Goal: Task Accomplishment & Management: Complete application form

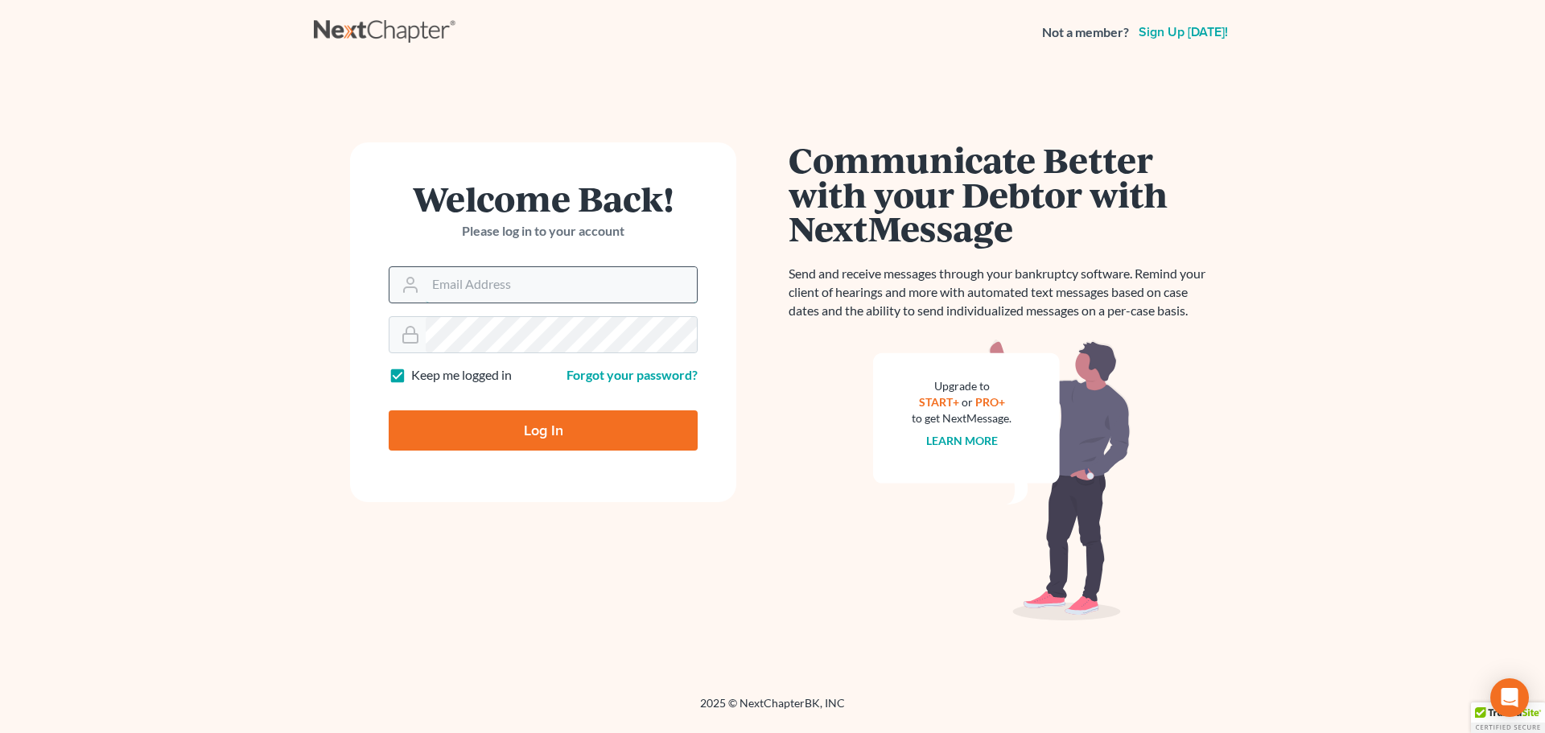
click at [493, 276] on input "Email Address" at bounding box center [561, 284] width 271 height 35
type input "[EMAIL_ADDRESS][DOMAIN_NAME]"
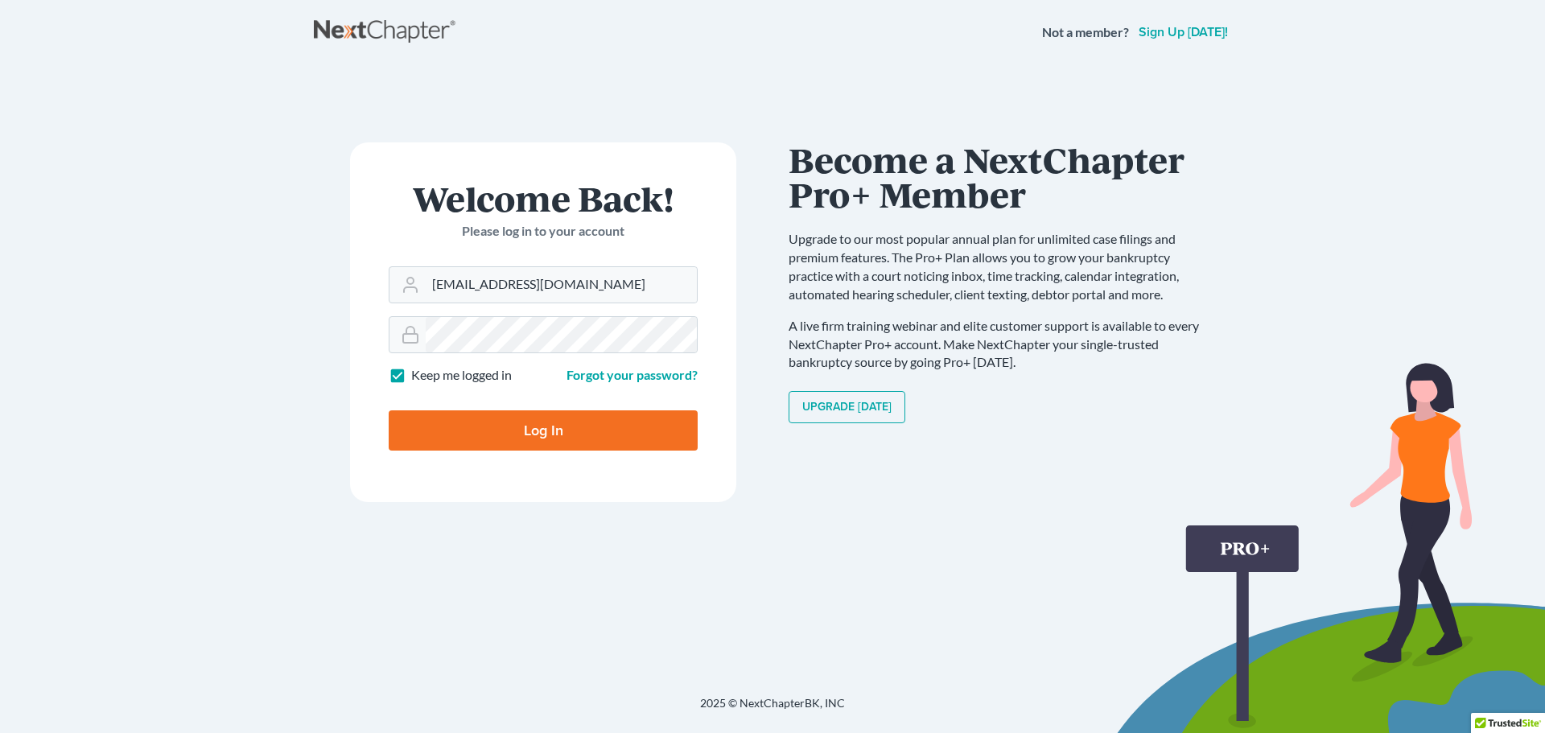
click at [411, 375] on label "Keep me logged in" at bounding box center [461, 375] width 101 height 19
click at [418, 375] on input "Keep me logged in" at bounding box center [423, 371] width 10 height 10
checkbox input "false"
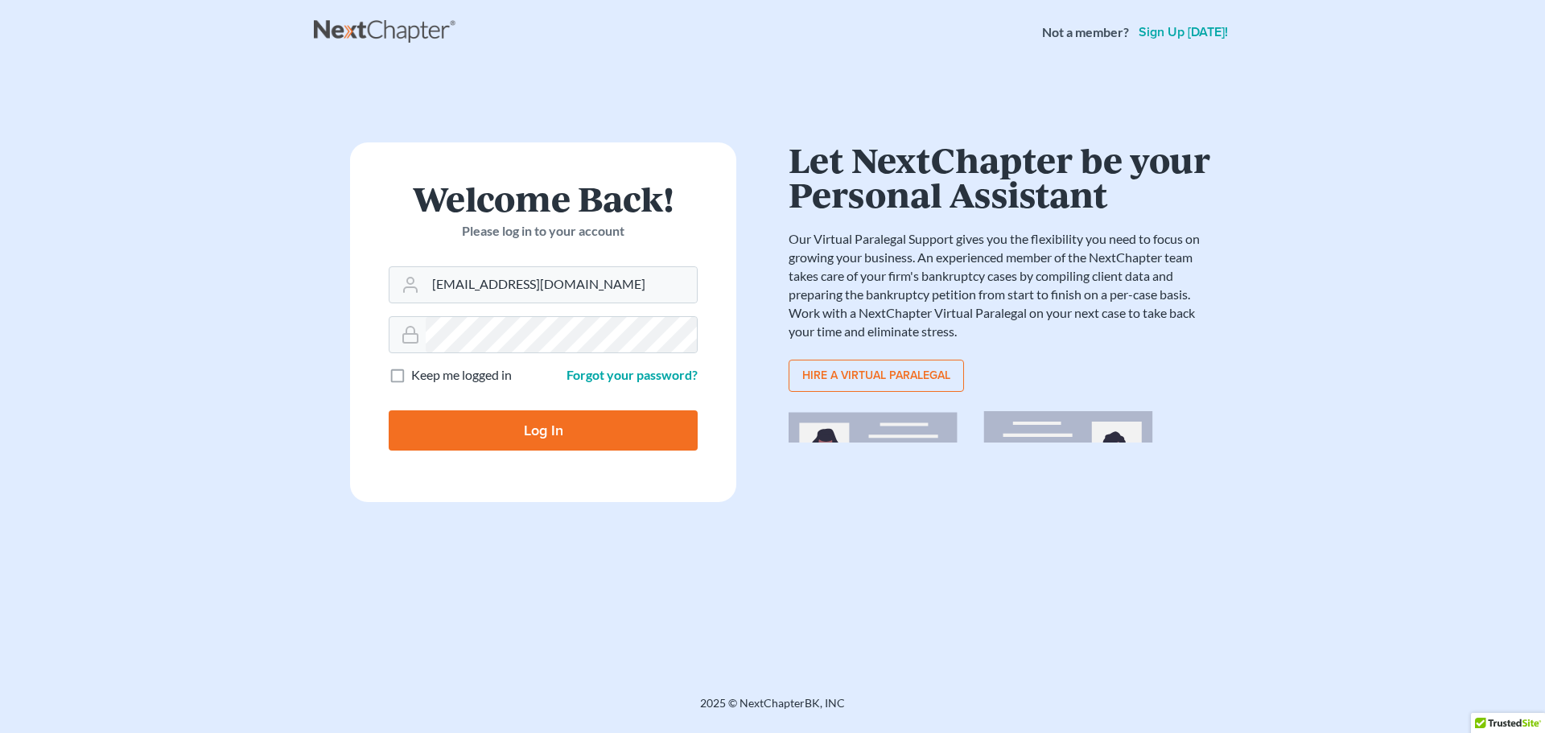
click at [499, 437] on input "Log In" at bounding box center [543, 430] width 309 height 40
type input "Thinking..."
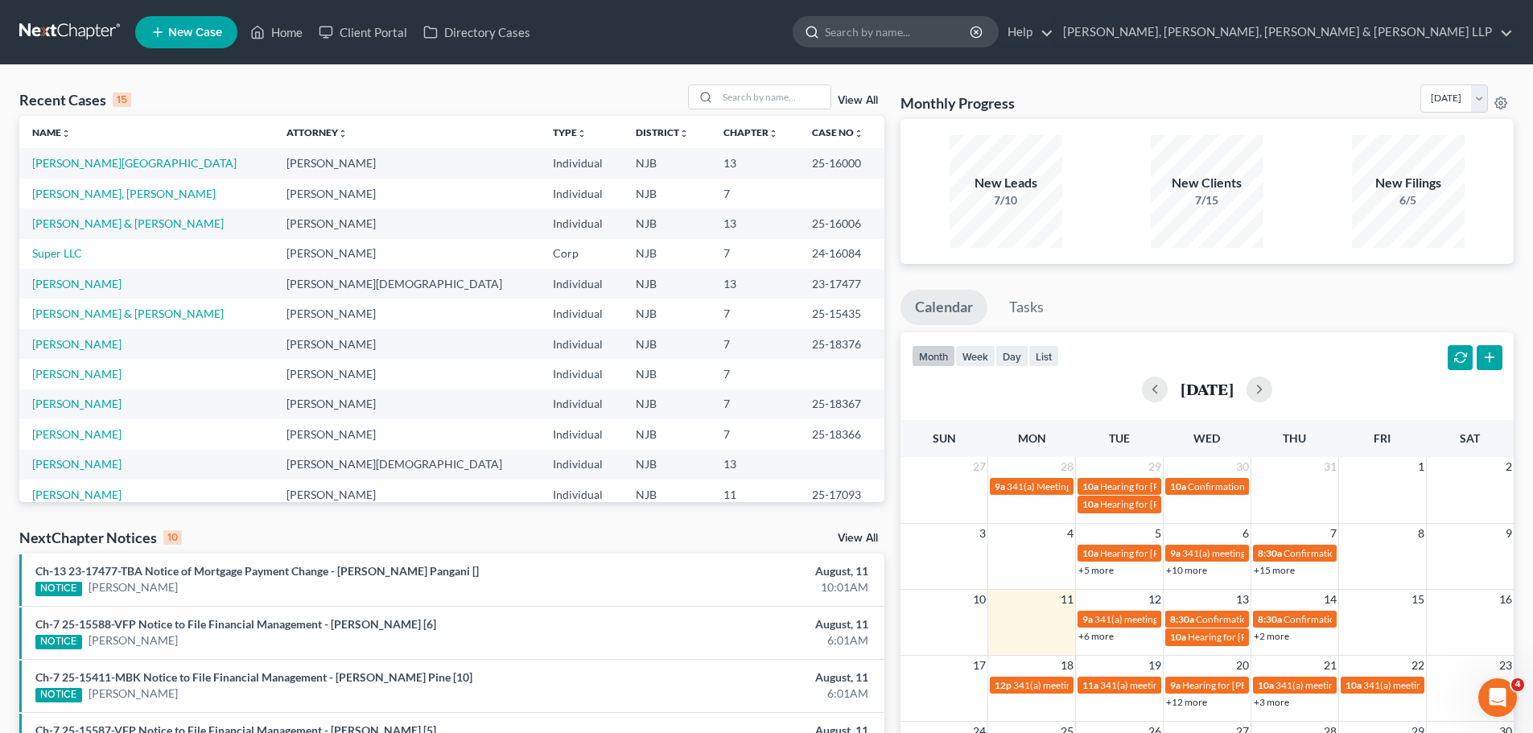
click at [972, 44] on input "search" at bounding box center [898, 32] width 147 height 30
type input "carey"
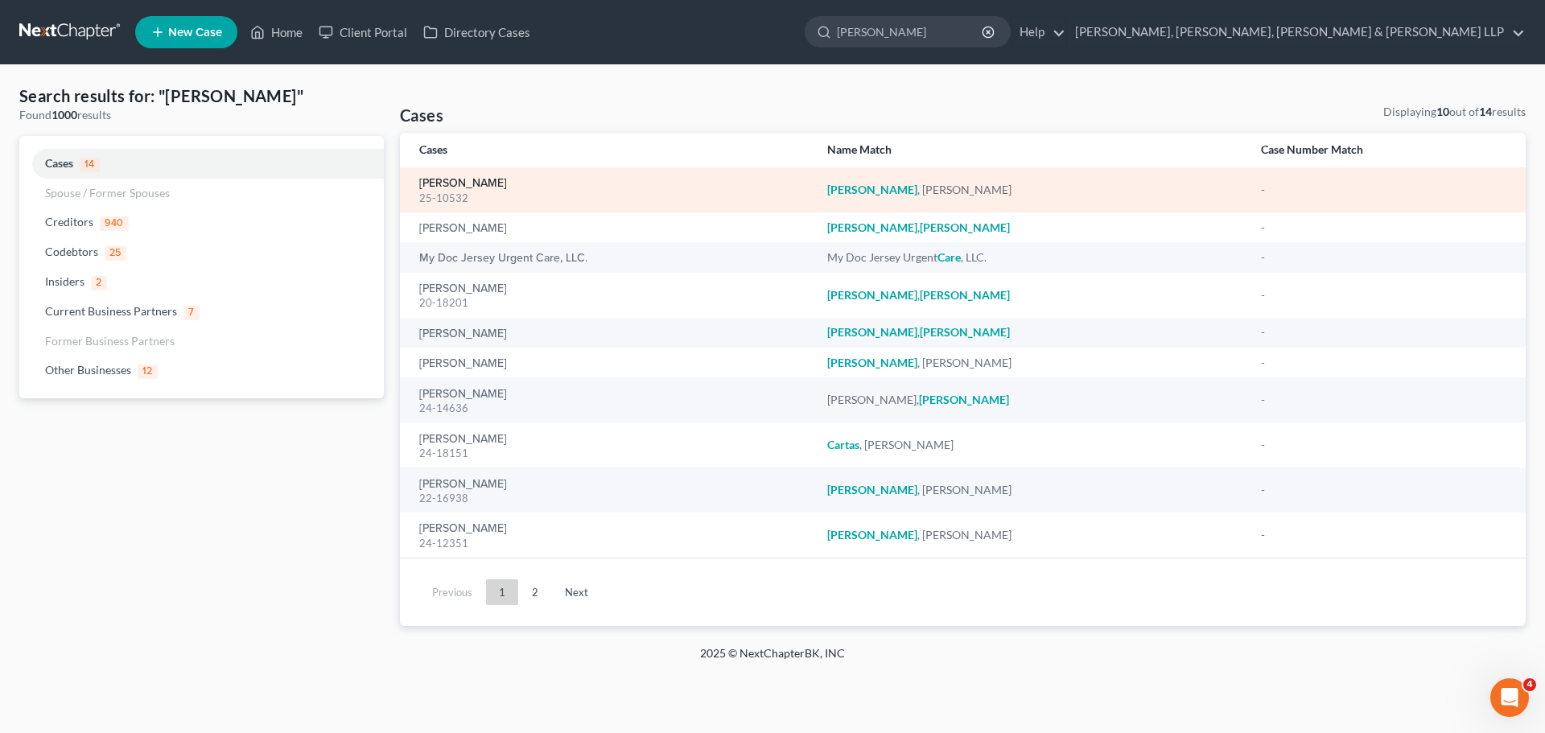
click at [453, 183] on link "Carey, Daniel" at bounding box center [463, 183] width 88 height 11
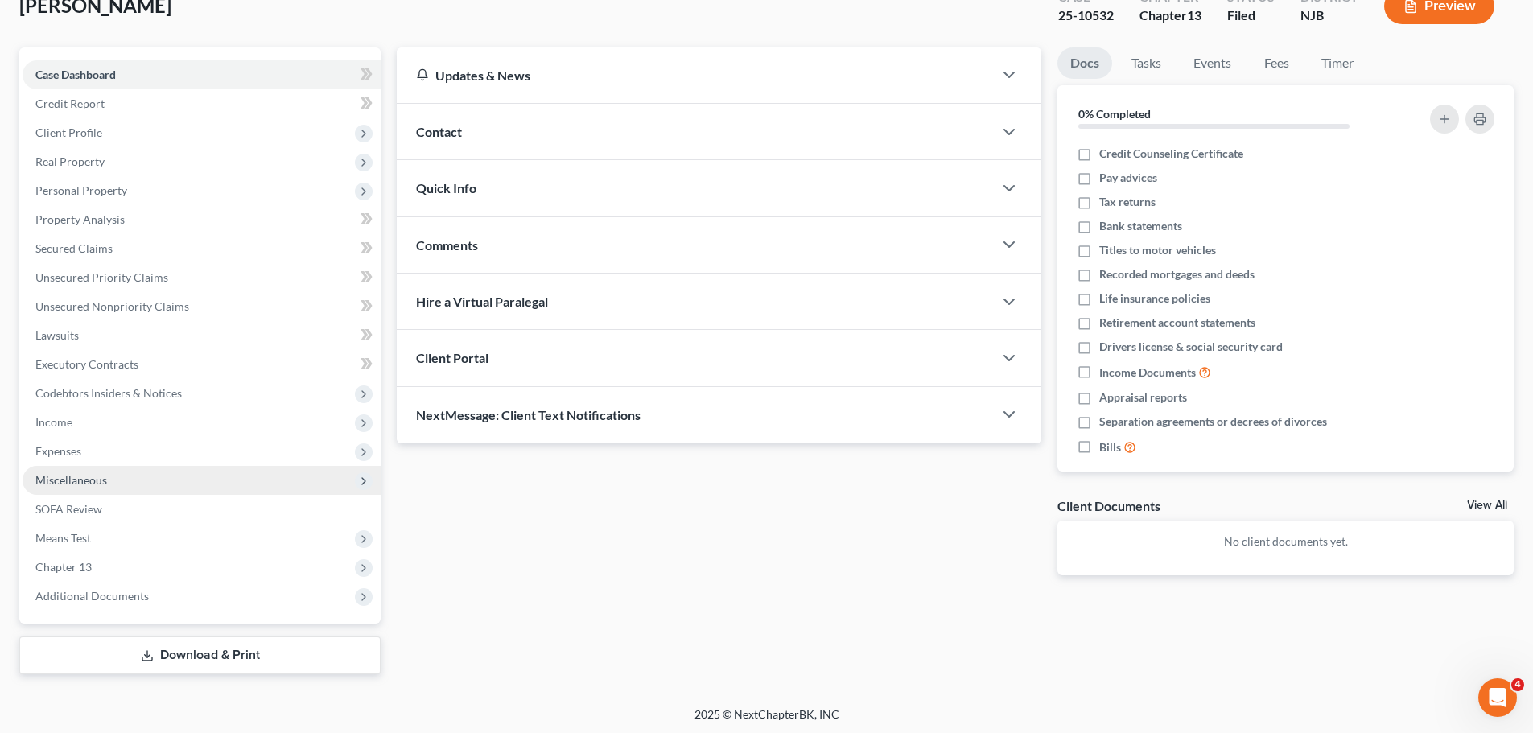
scroll to position [109, 0]
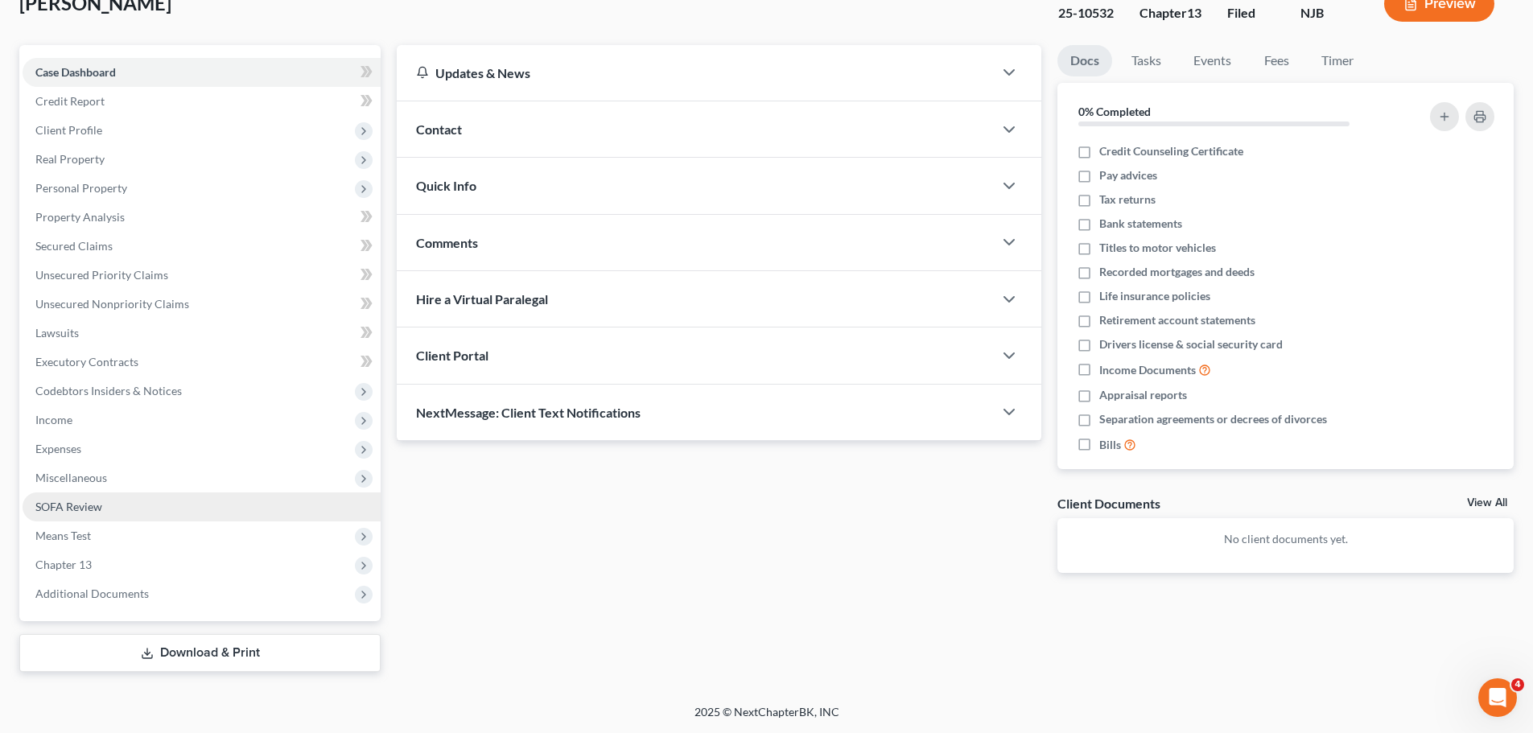
click at [95, 503] on span "SOFA Review" at bounding box center [68, 507] width 67 height 14
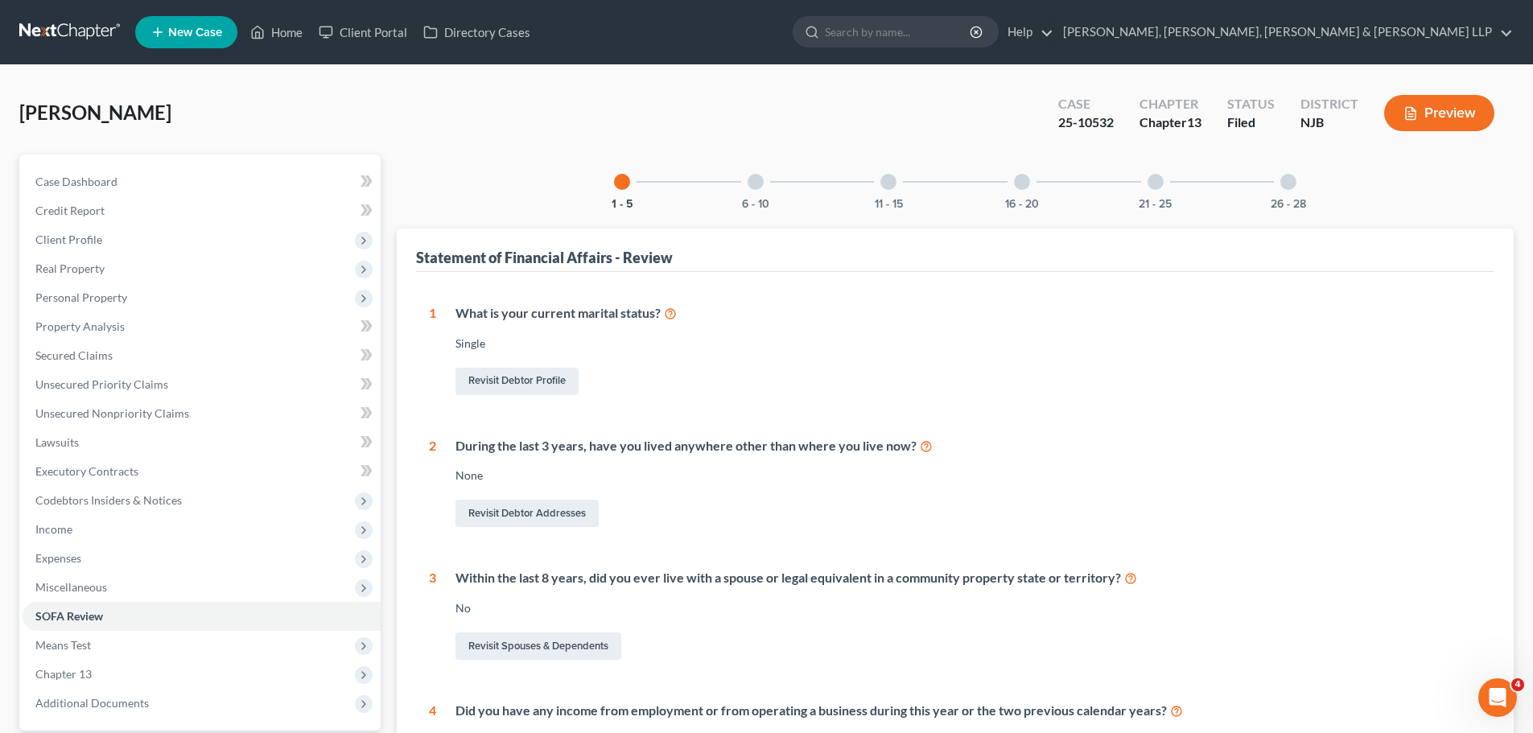
click at [890, 187] on div at bounding box center [888, 182] width 16 height 16
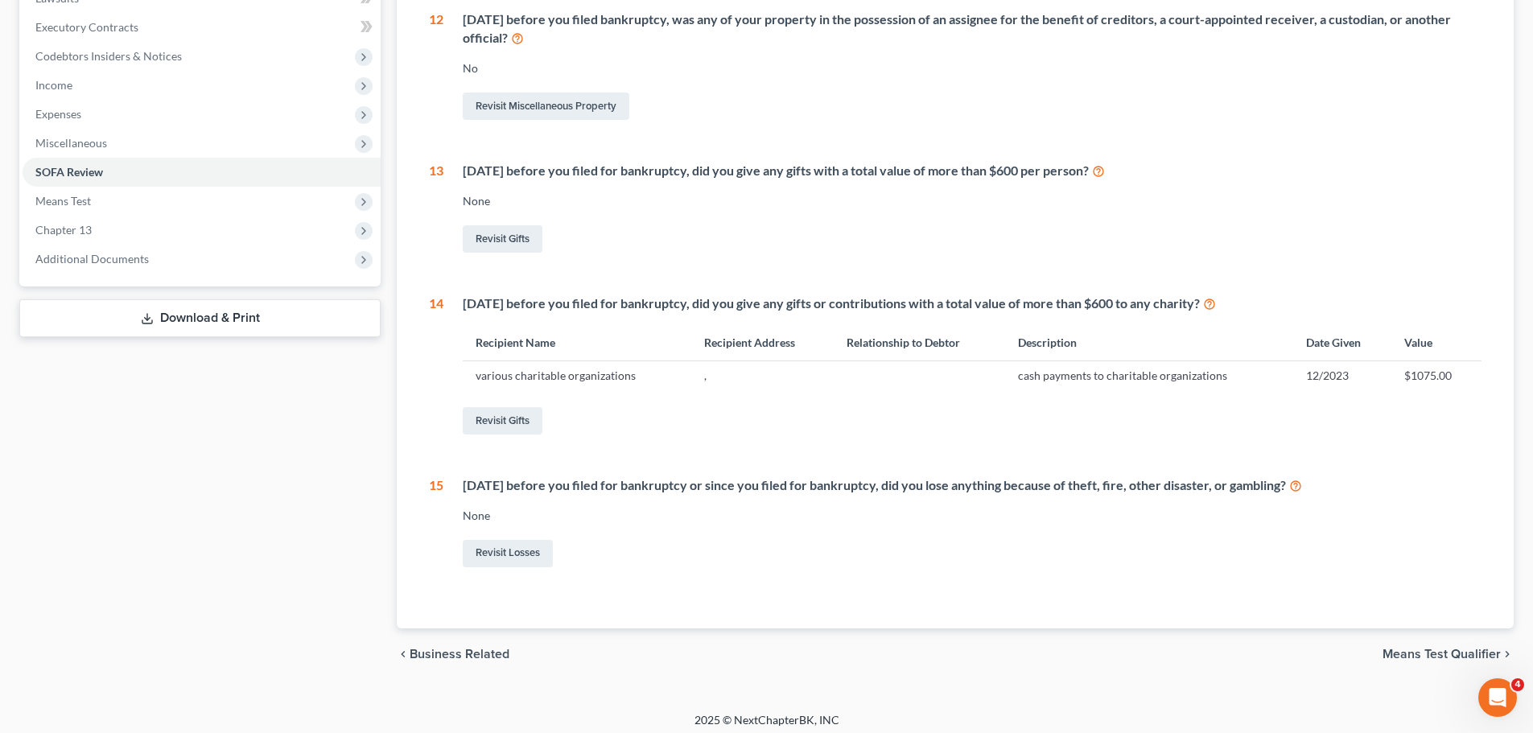
scroll to position [452, 0]
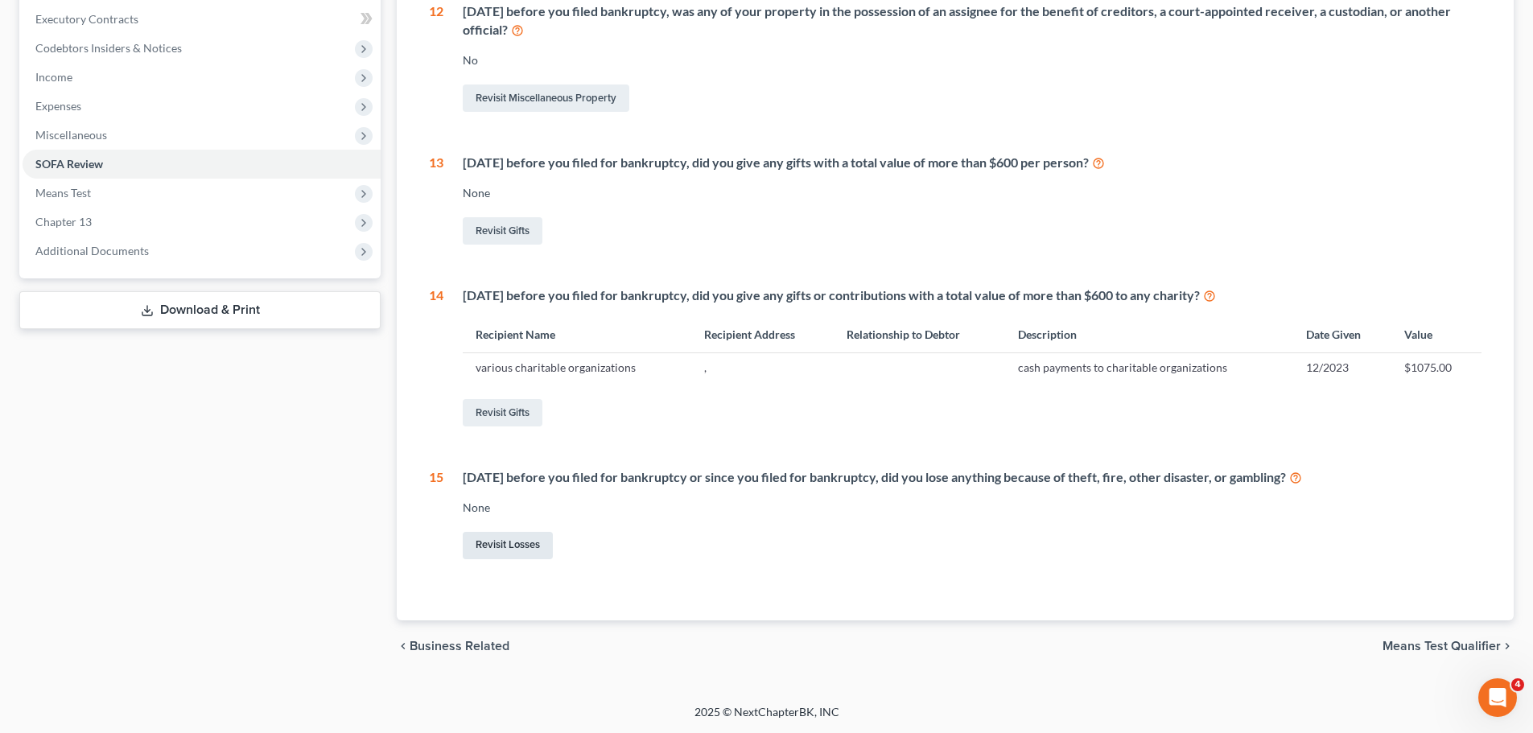
click at [513, 554] on link "Revisit Losses" at bounding box center [508, 545] width 90 height 27
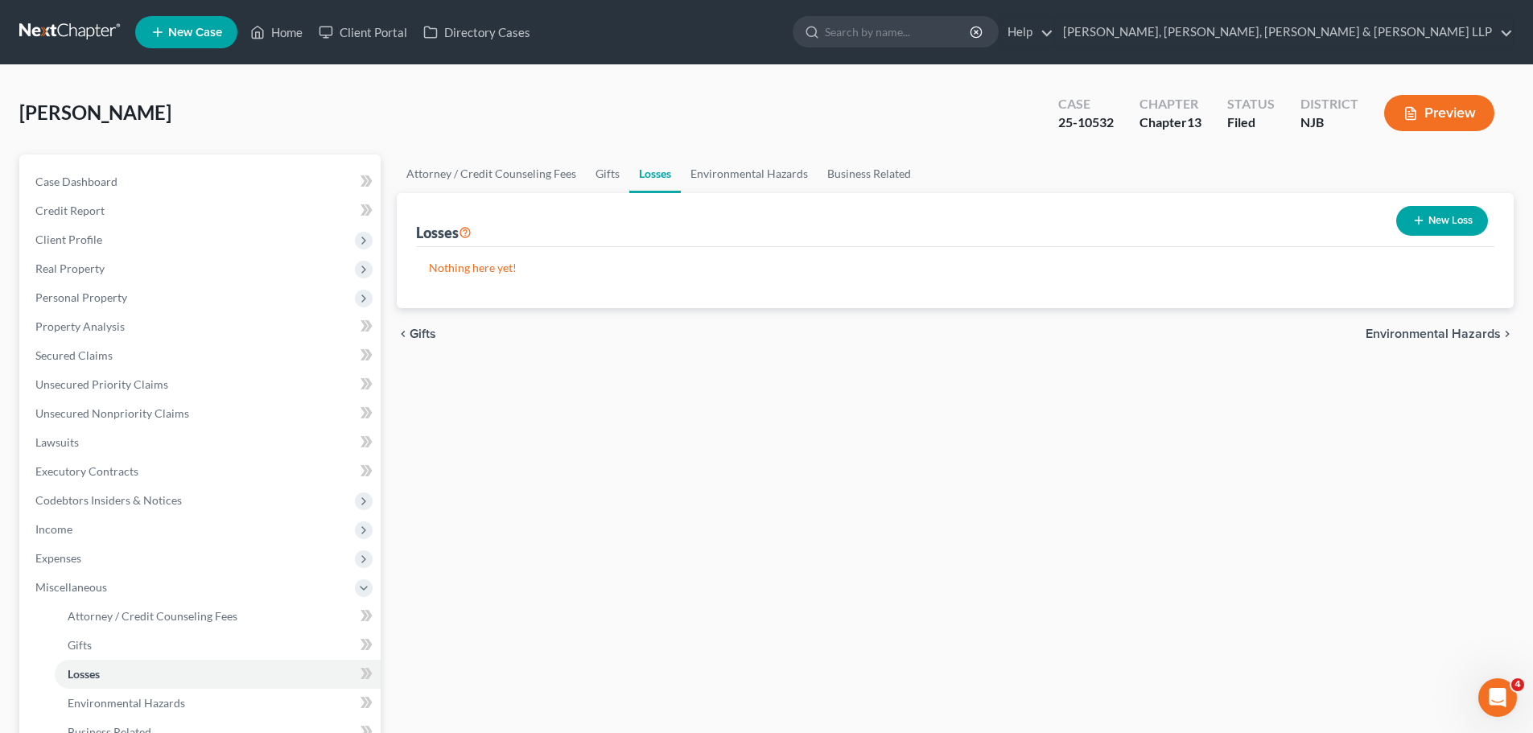
click at [1450, 216] on button "New Loss" at bounding box center [1442, 221] width 92 height 30
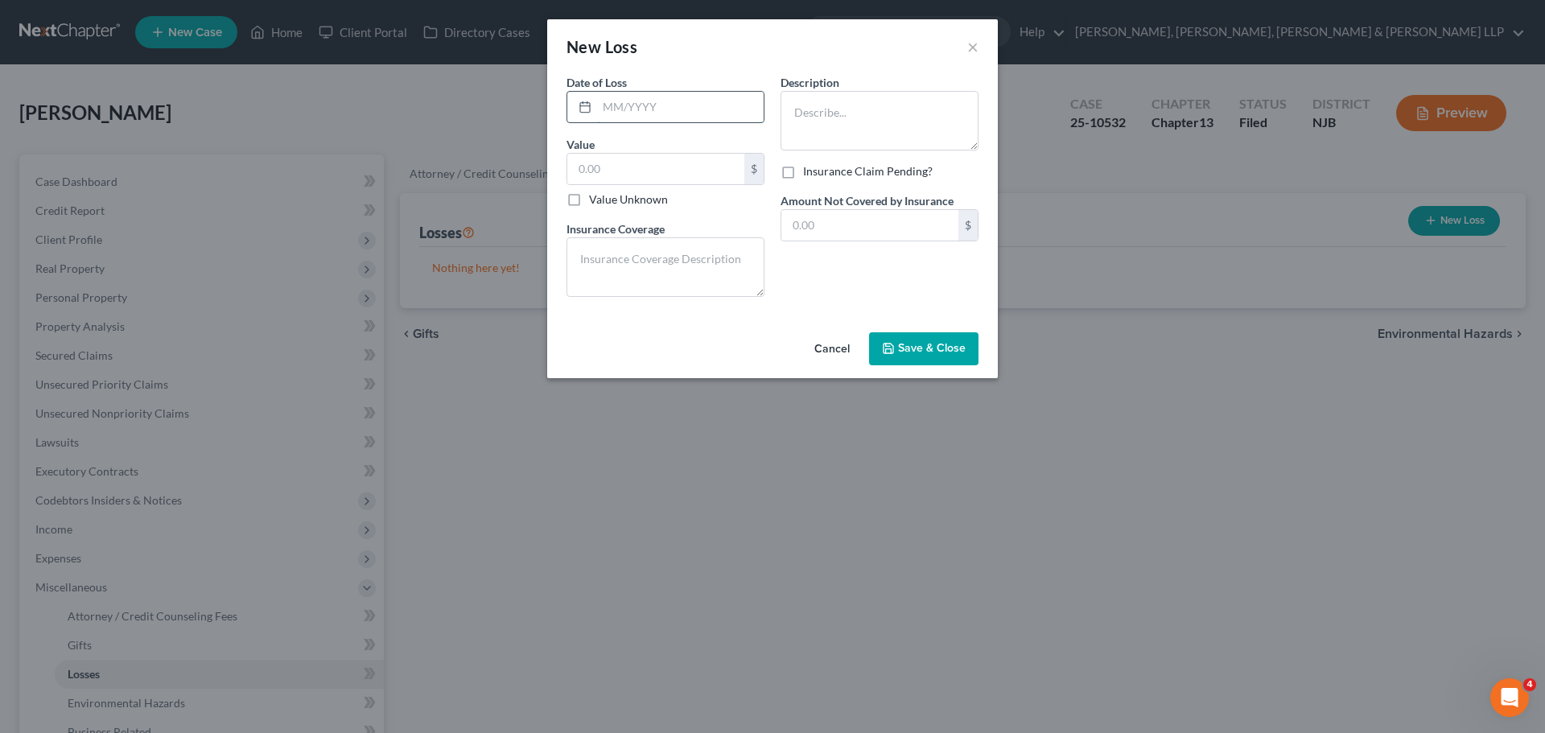
click at [687, 117] on input "text" at bounding box center [680, 107] width 167 height 31
type input "12/2023"
click at [660, 171] on input "text" at bounding box center [655, 169] width 177 height 31
type input "2"
click at [658, 165] on input "3,332" at bounding box center [655, 169] width 177 height 31
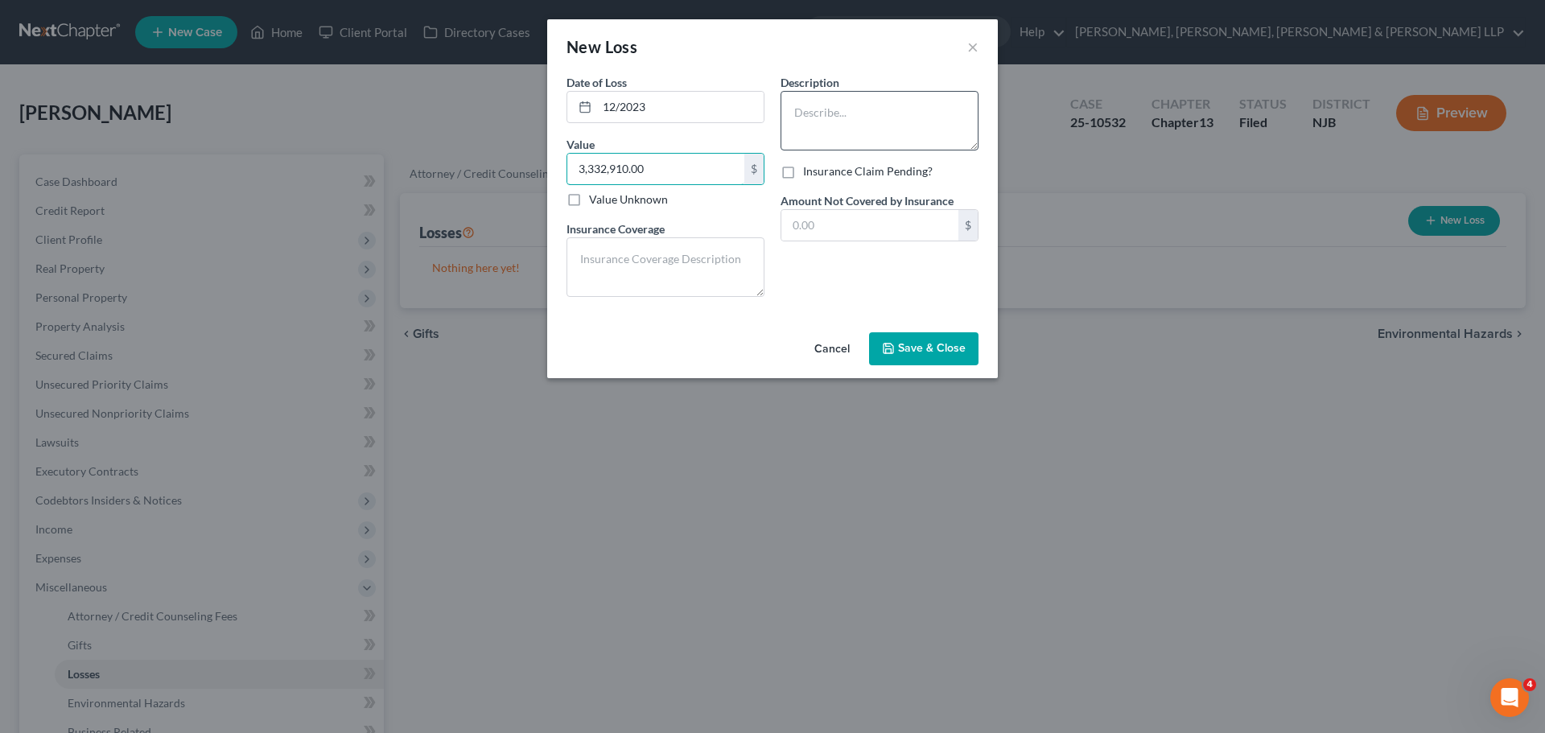
type input "3,332,910.00"
click at [826, 127] on textarea at bounding box center [880, 121] width 198 height 60
click at [796, 112] on textarea "Gambling losses" at bounding box center [880, 121] width 198 height 60
click at [909, 117] on textarea "Gambling losses" at bounding box center [880, 121] width 198 height 60
type textarea "Gambling losses year 2023"
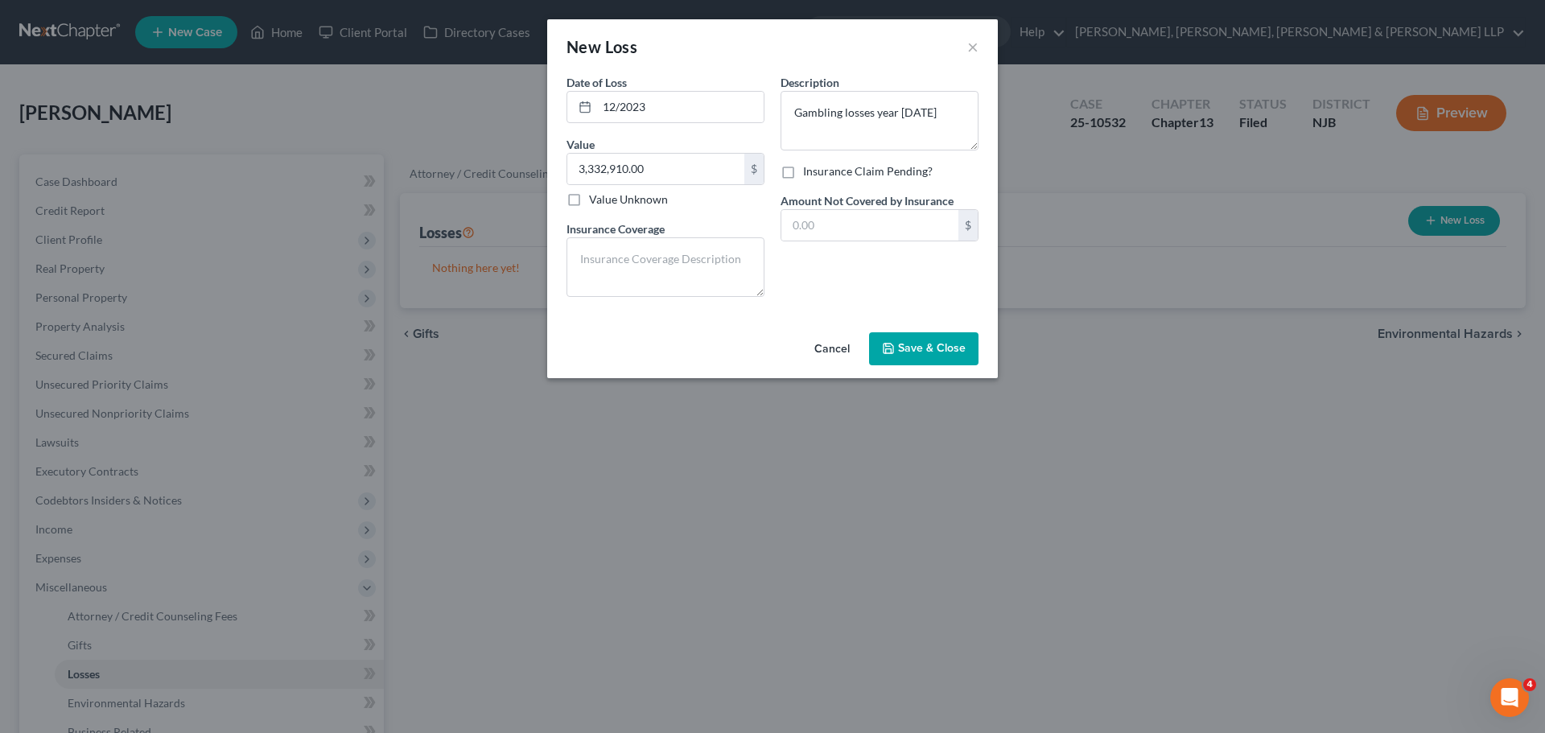
click at [926, 360] on button "Save & Close" at bounding box center [923, 349] width 109 height 34
